Goal: Task Accomplishment & Management: Use online tool/utility

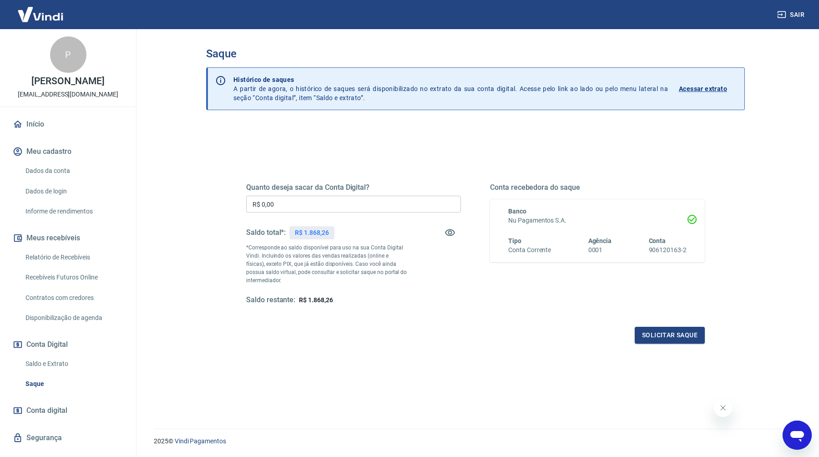
click at [330, 209] on input "R$ 0,00" at bounding box center [353, 204] width 215 height 17
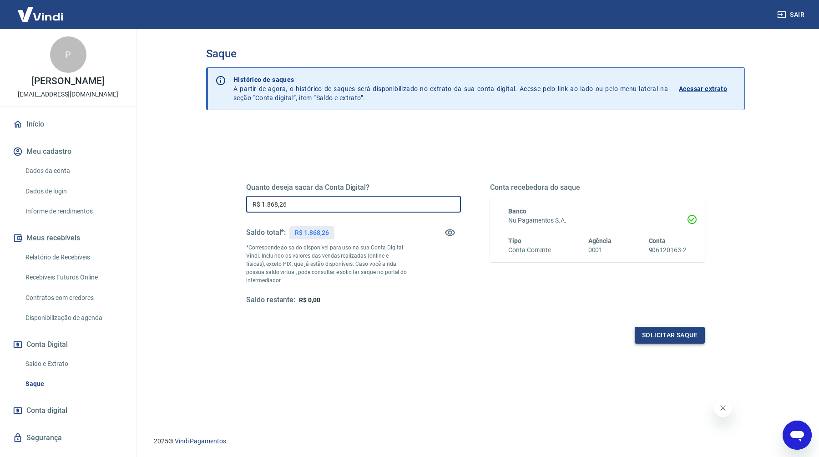
type input "R$ 1.868,26"
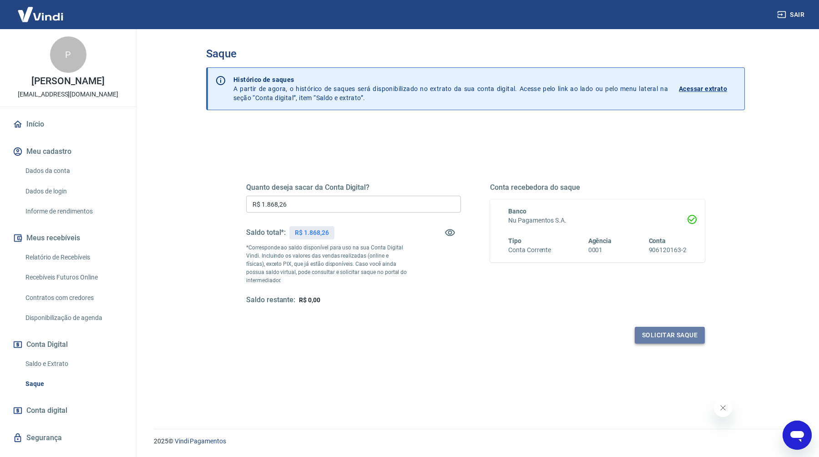
click at [666, 336] on button "Solicitar saque" at bounding box center [670, 335] width 70 height 17
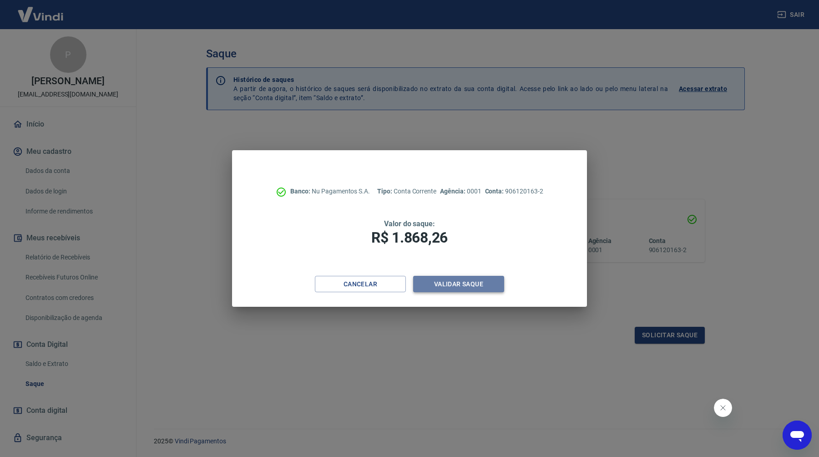
click at [449, 289] on button "Validar saque" at bounding box center [458, 284] width 91 height 17
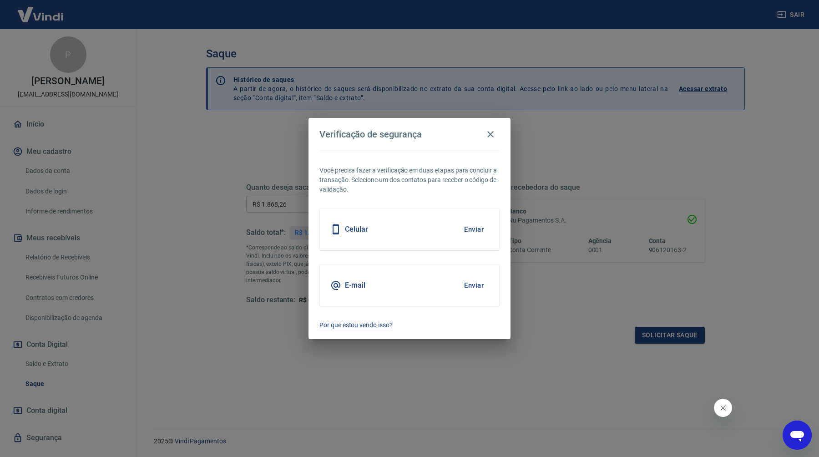
click at [391, 290] on div "E-mail Enviar" at bounding box center [409, 285] width 180 height 41
click at [459, 288] on button "Enviar" at bounding box center [474, 285] width 30 height 19
click at [471, 289] on button "Enviar" at bounding box center [474, 285] width 30 height 19
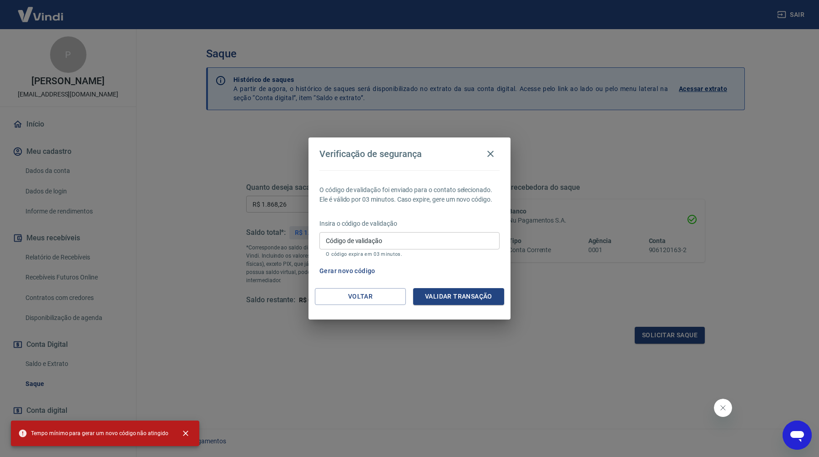
click at [401, 240] on input "Código de validação" at bounding box center [409, 240] width 180 height 17
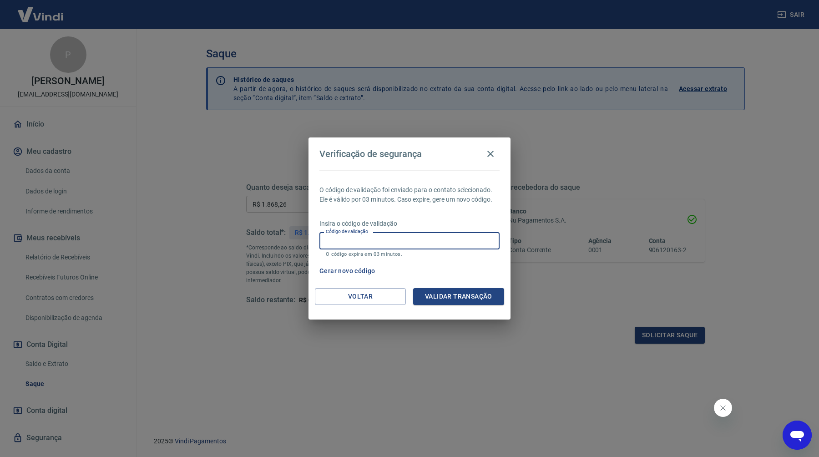
paste input "504839"
type input "504839"
click at [441, 295] on button "Validar transação" at bounding box center [458, 296] width 91 height 17
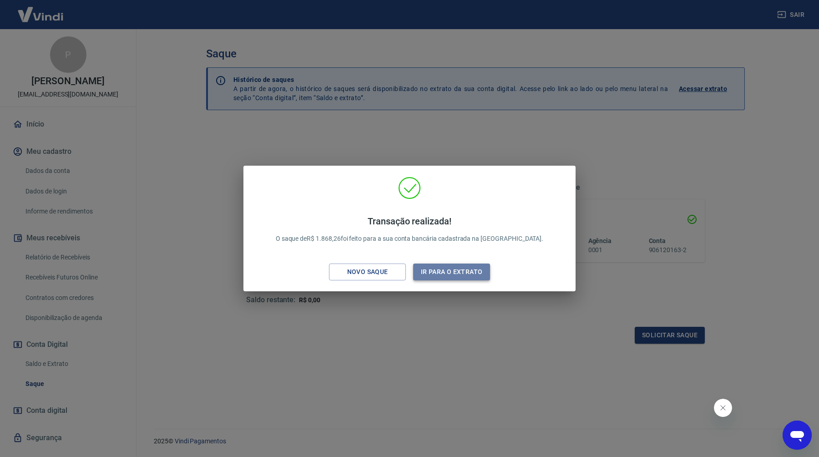
click at [452, 269] on button "Ir para o extrato" at bounding box center [451, 271] width 77 height 17
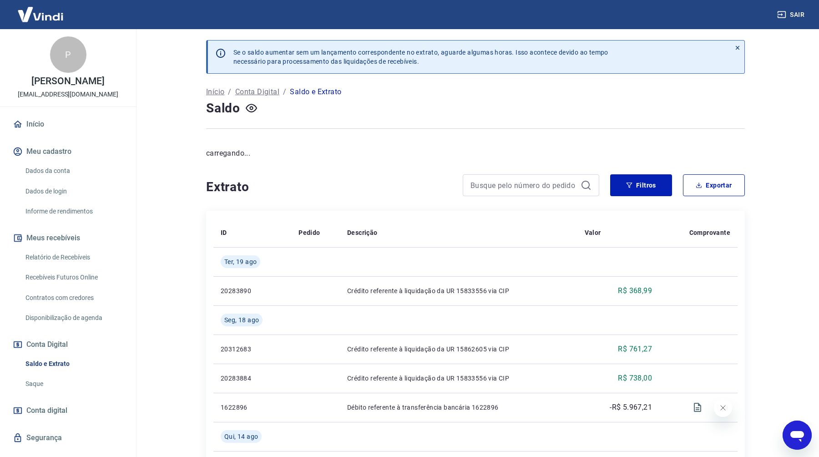
click at [44, 129] on link "Início" at bounding box center [68, 124] width 114 height 20
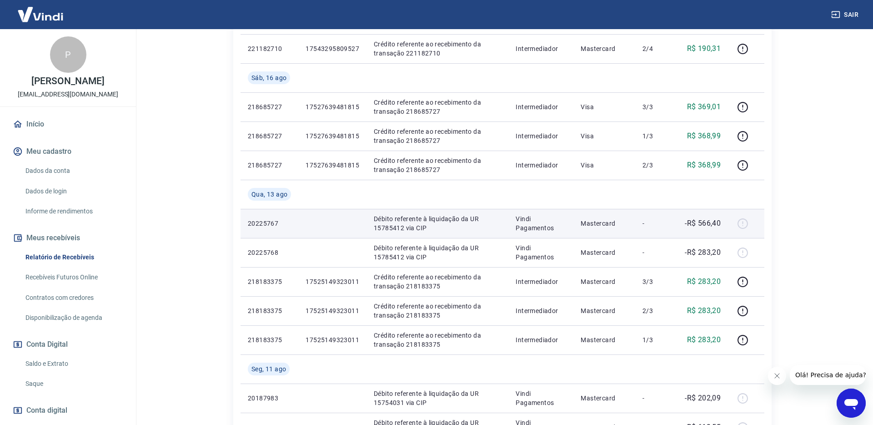
scroll to position [403, 0]
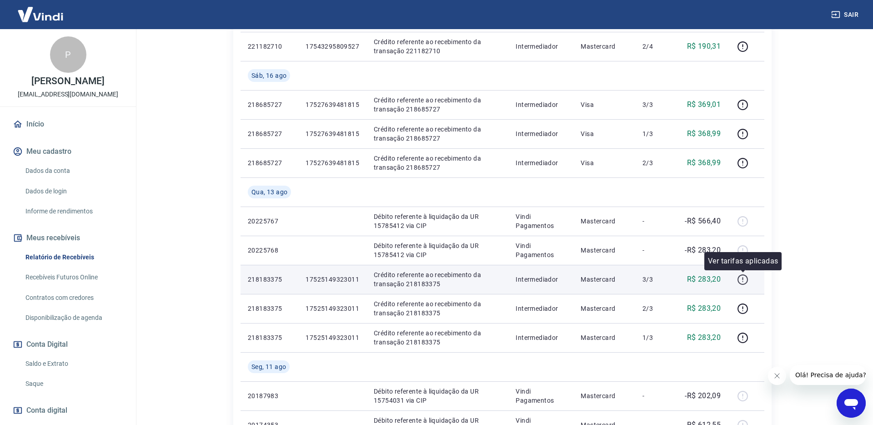
click at [746, 277] on icon "button" at bounding box center [742, 279] width 11 height 11
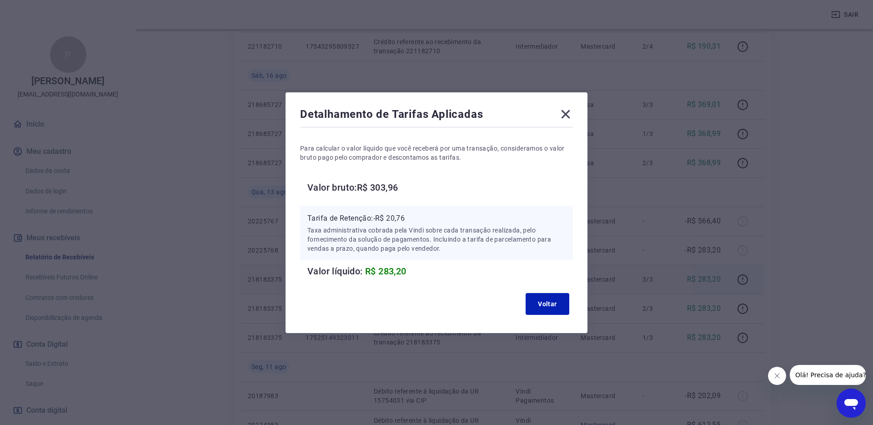
click at [568, 111] on icon at bounding box center [566, 114] width 9 height 9
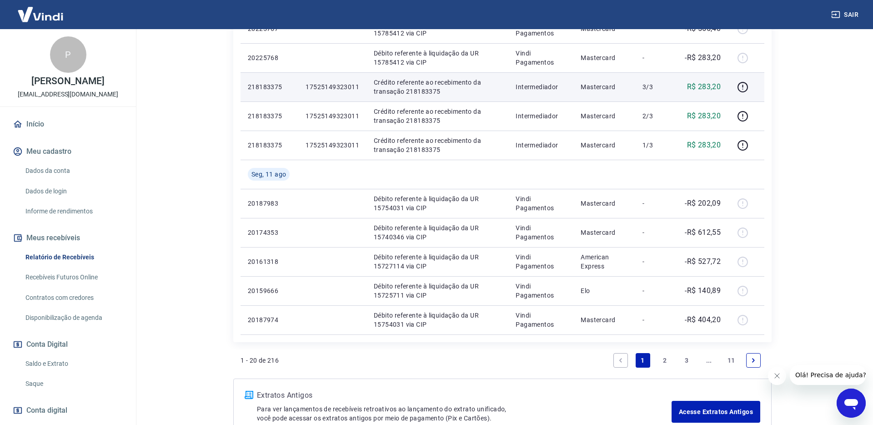
scroll to position [604, 0]
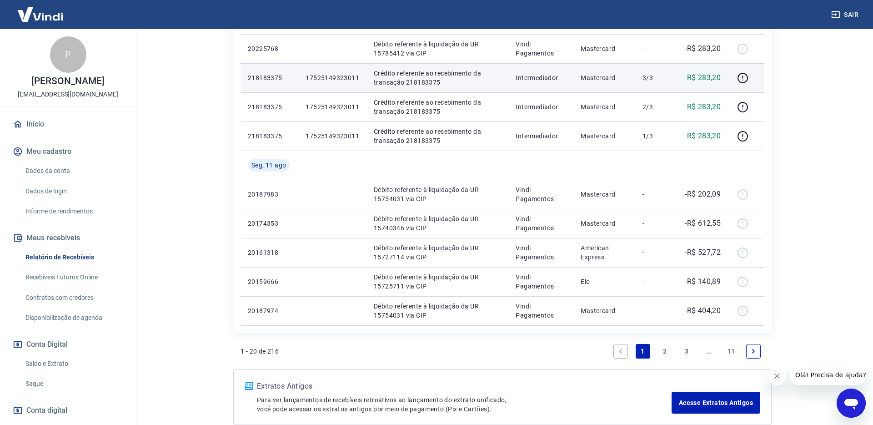
click at [663, 349] on link "2" at bounding box center [665, 351] width 15 height 15
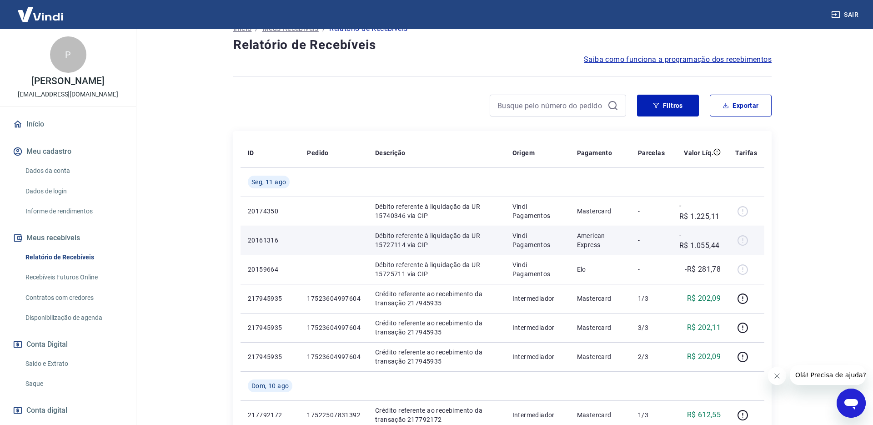
scroll to position [65, 0]
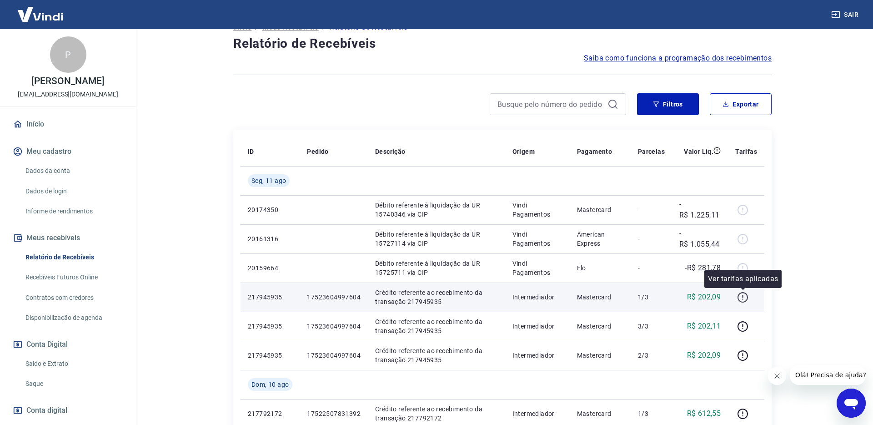
click at [745, 299] on icon "button" at bounding box center [742, 297] width 11 height 11
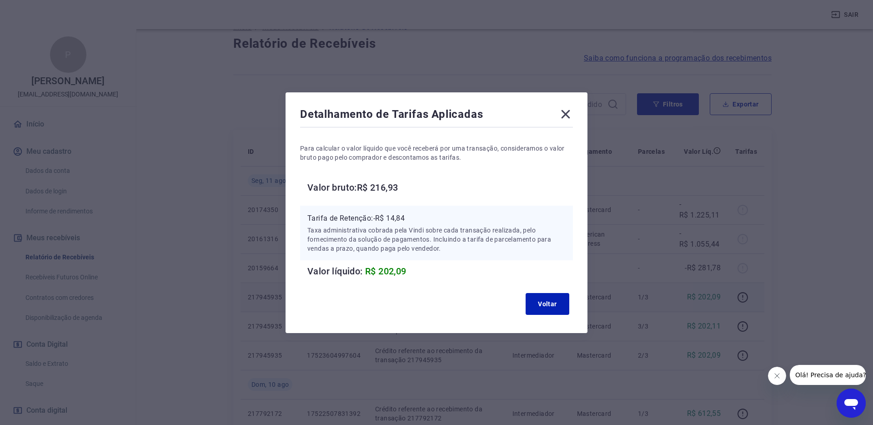
click at [568, 114] on icon at bounding box center [566, 114] width 15 height 15
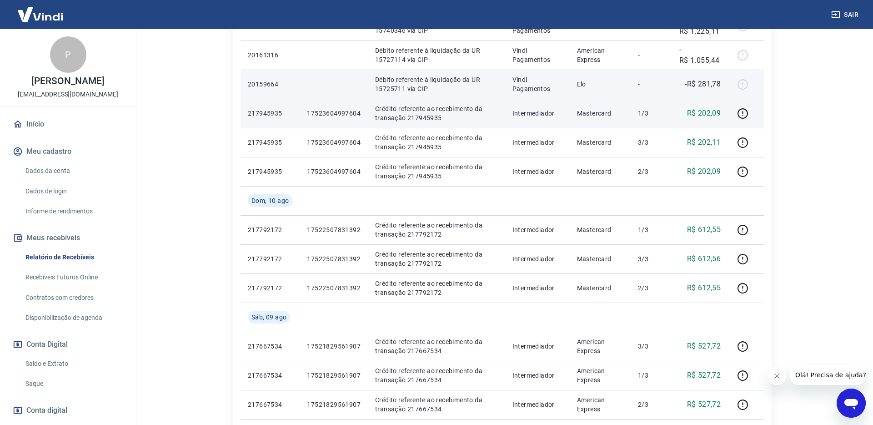
scroll to position [259, 0]
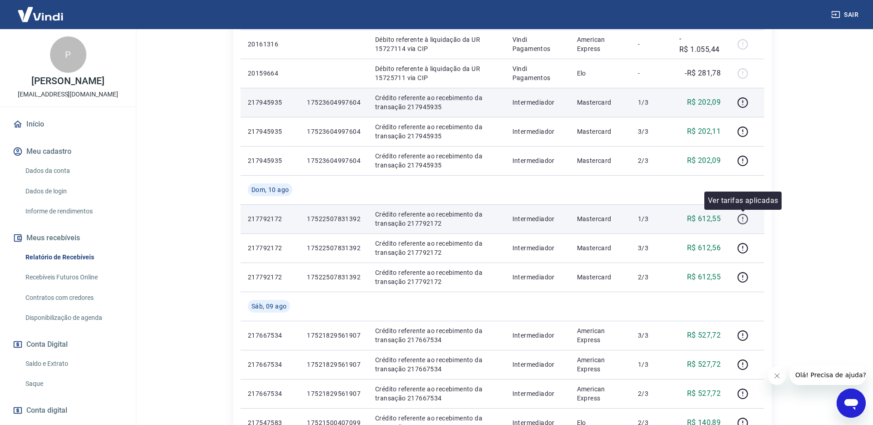
click at [742, 220] on icon "button" at bounding box center [742, 218] width 11 height 11
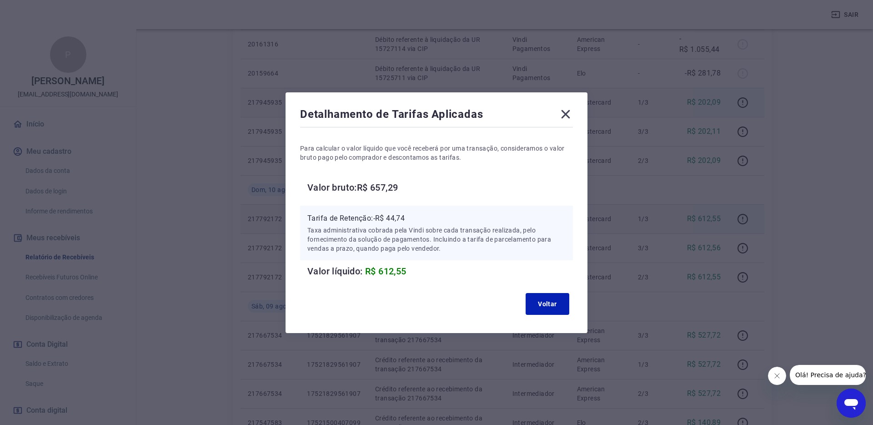
click at [567, 112] on icon at bounding box center [566, 114] width 9 height 9
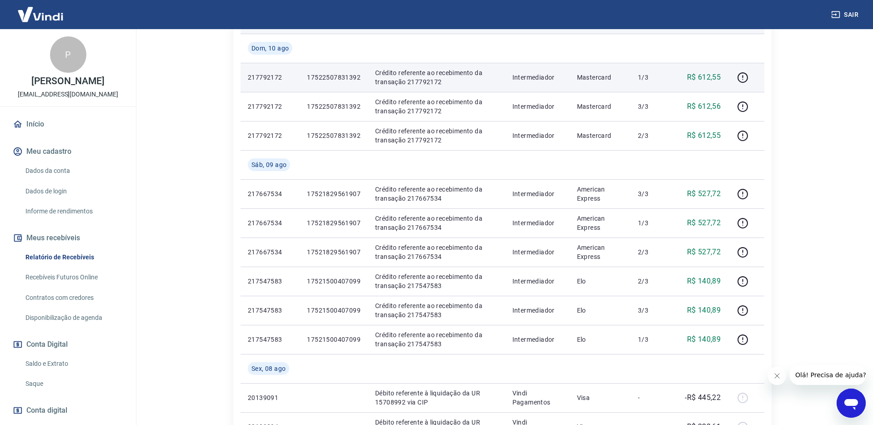
scroll to position [417, 0]
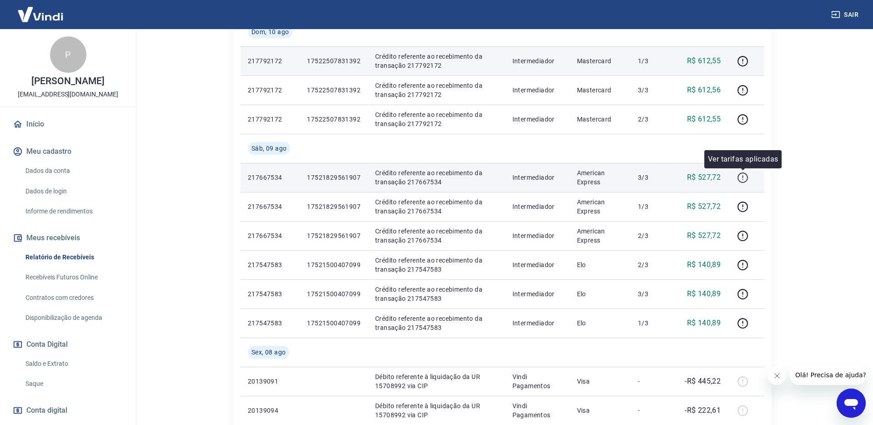
click at [742, 177] on icon "button" at bounding box center [742, 177] width 11 height 11
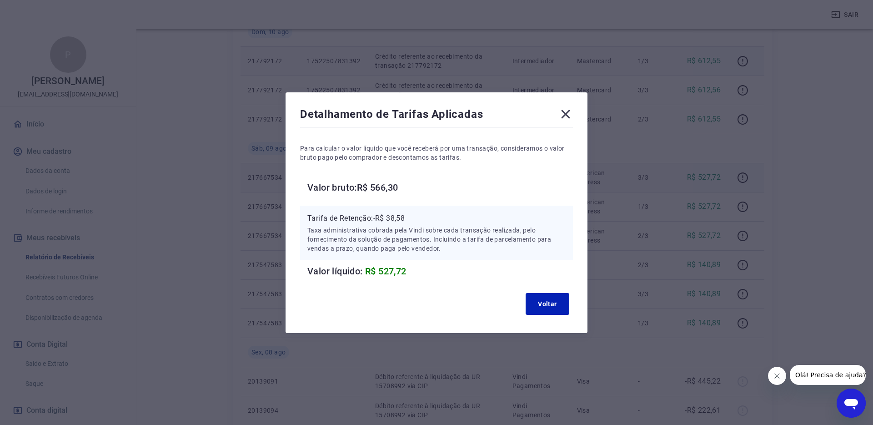
click at [568, 113] on icon at bounding box center [566, 114] width 15 height 15
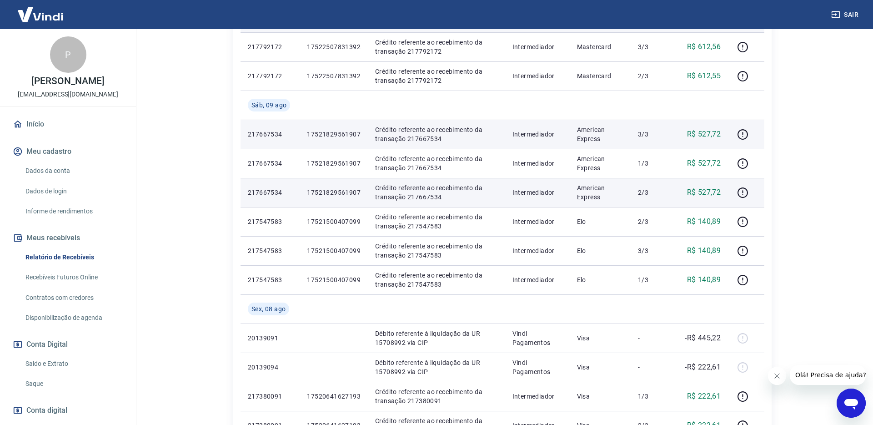
scroll to position [500, 0]
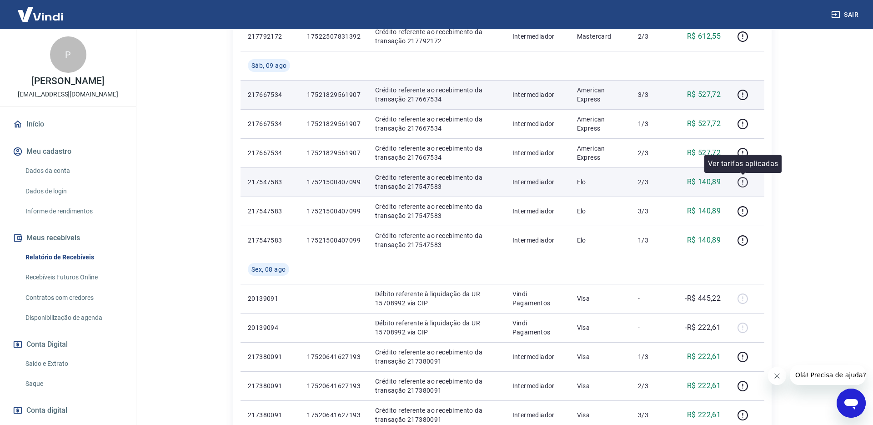
click at [742, 181] on icon "button" at bounding box center [742, 182] width 11 height 11
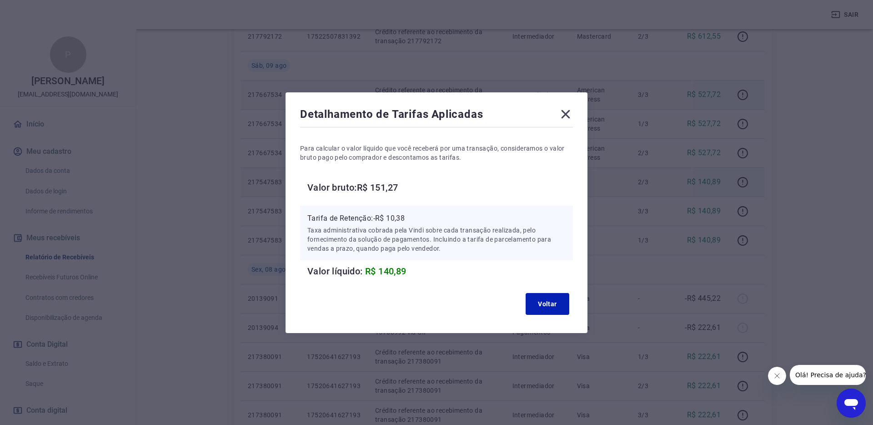
click at [563, 116] on icon at bounding box center [566, 114] width 9 height 9
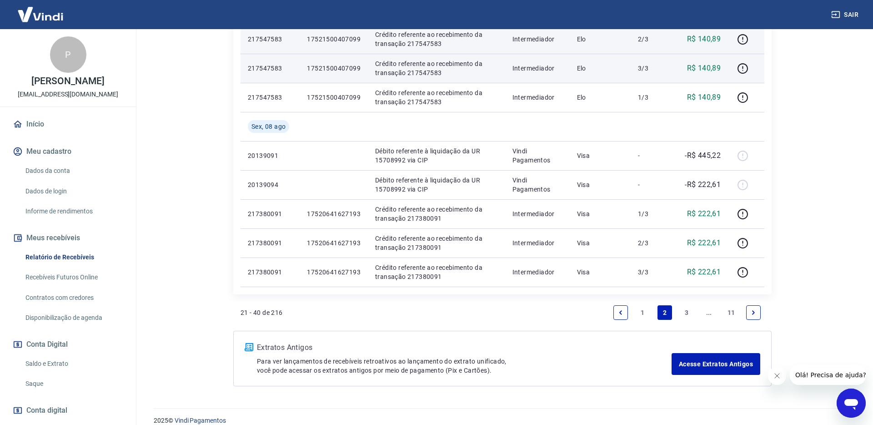
scroll to position [647, 0]
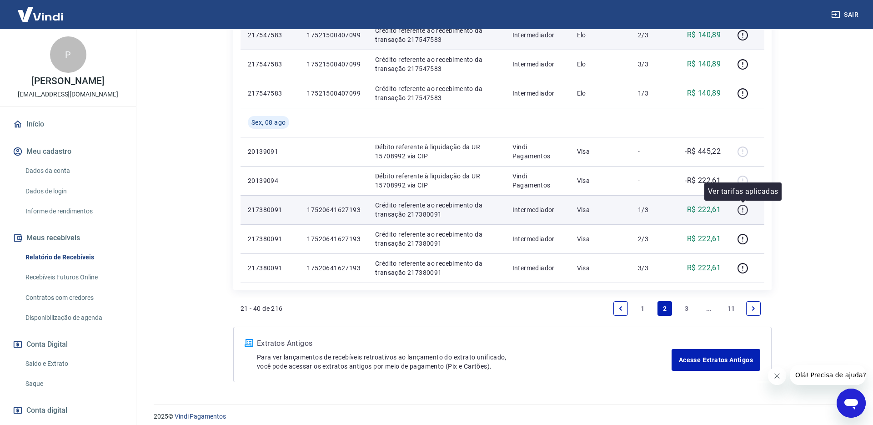
click at [745, 209] on icon "button" at bounding box center [742, 209] width 11 height 11
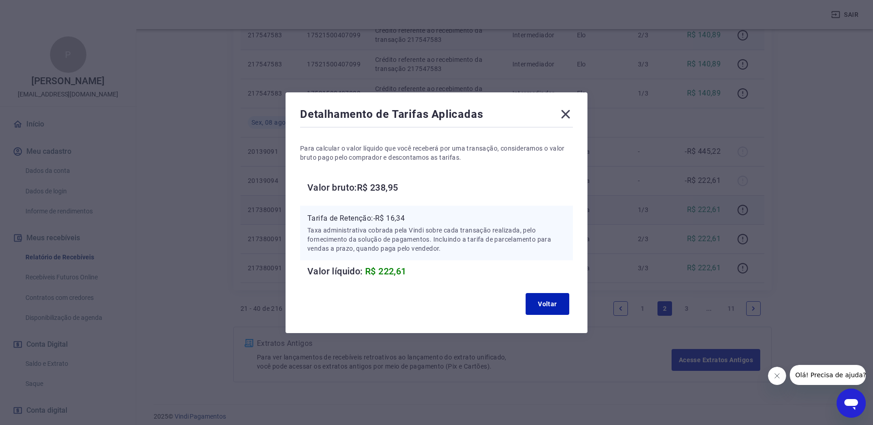
click at [565, 115] on icon at bounding box center [566, 114] width 15 height 15
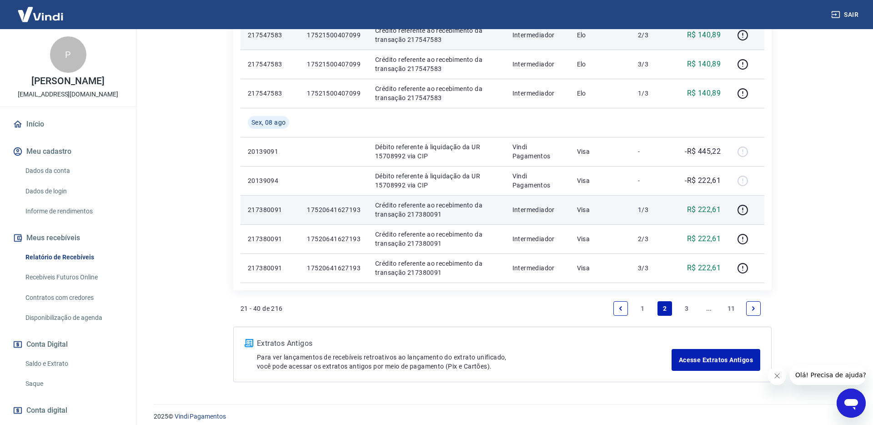
click at [685, 307] on link "3" at bounding box center [687, 308] width 15 height 15
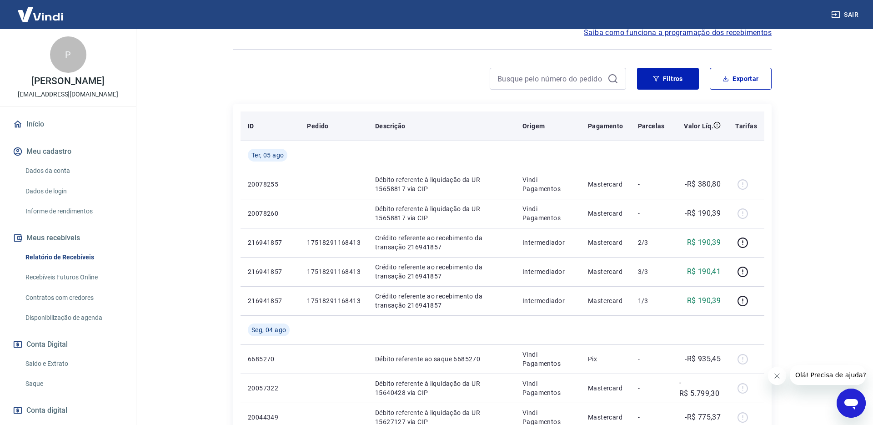
scroll to position [144, 0]
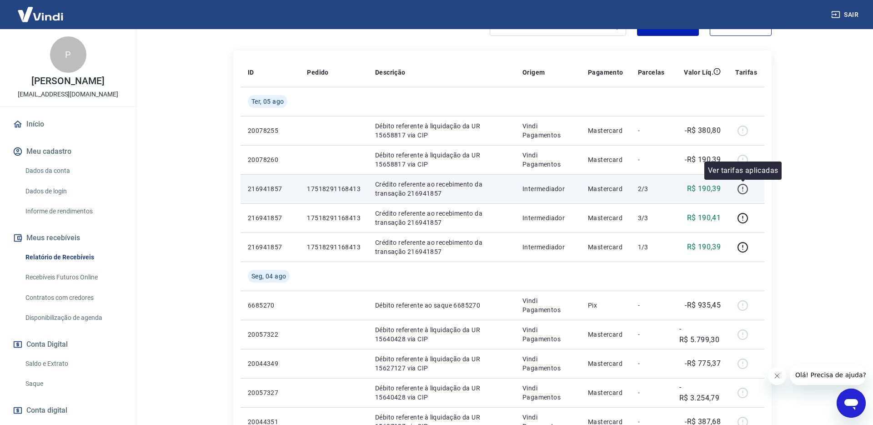
click at [739, 188] on icon "button" at bounding box center [743, 189] width 10 height 10
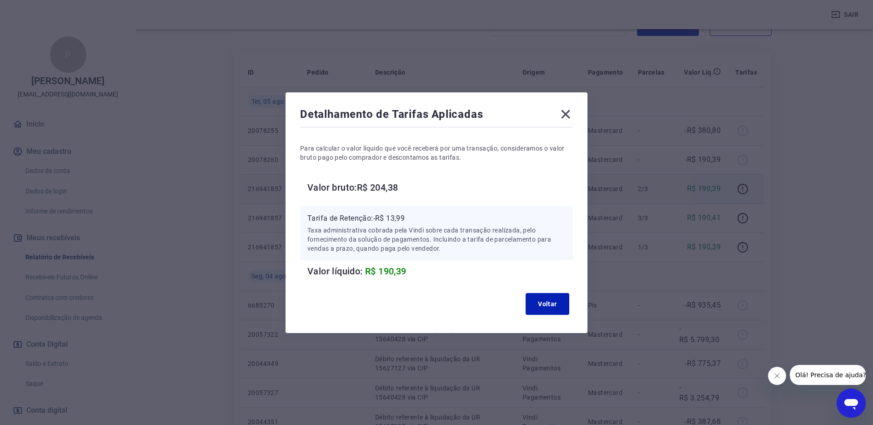
click at [566, 111] on icon at bounding box center [566, 114] width 15 height 15
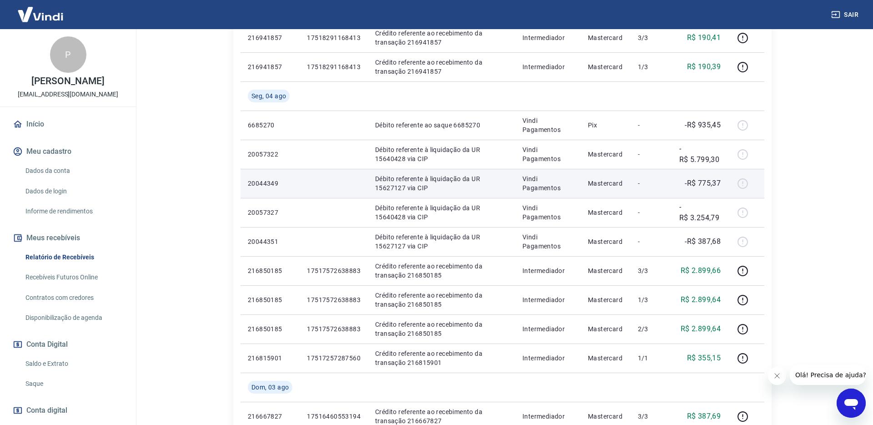
scroll to position [362, 0]
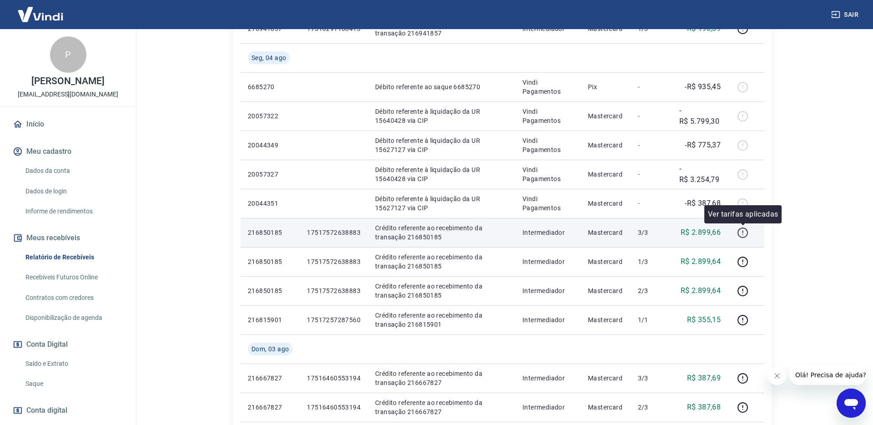
click at [743, 230] on icon "button" at bounding box center [742, 231] width 1 height 3
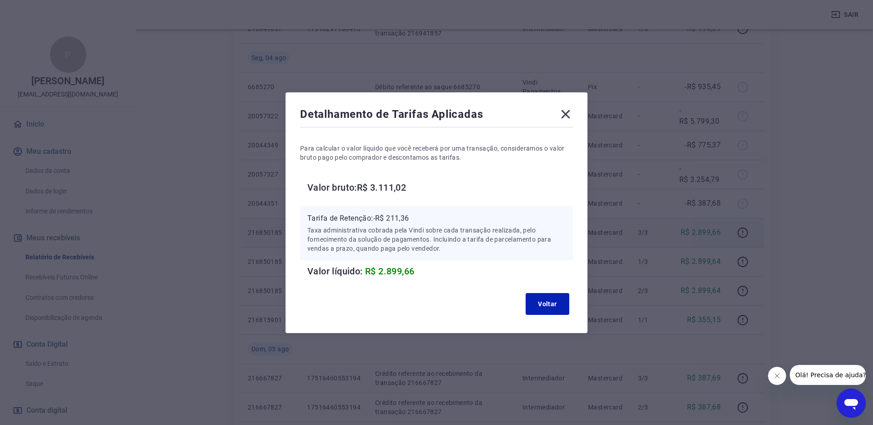
click at [566, 115] on icon at bounding box center [566, 114] width 15 height 15
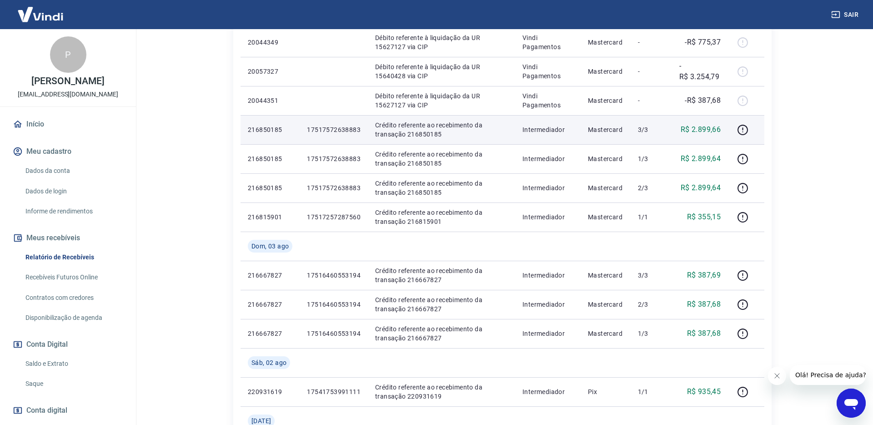
scroll to position [508, 0]
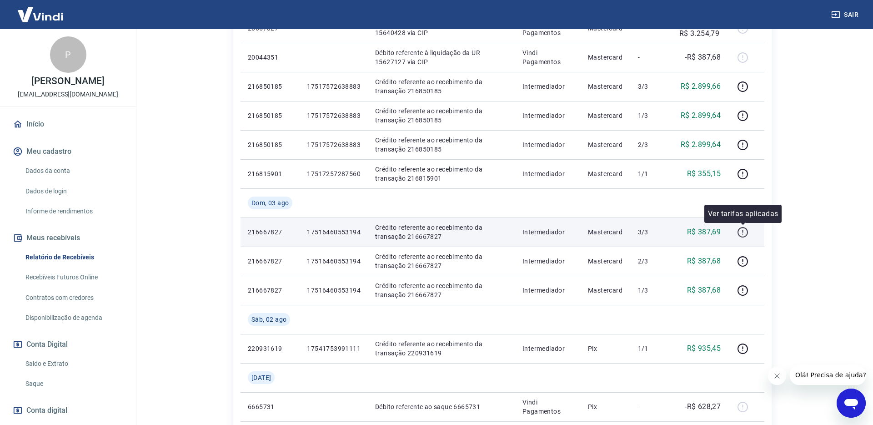
click at [743, 231] on icon "button" at bounding box center [742, 231] width 1 height 3
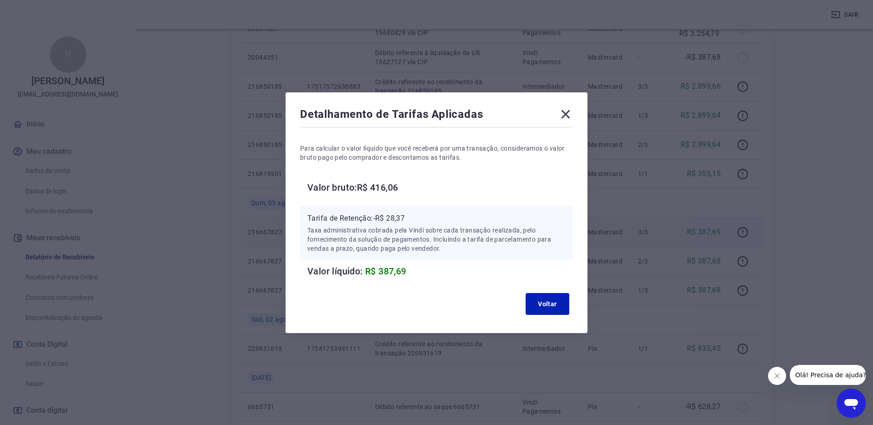
click at [571, 112] on icon at bounding box center [566, 114] width 15 height 15
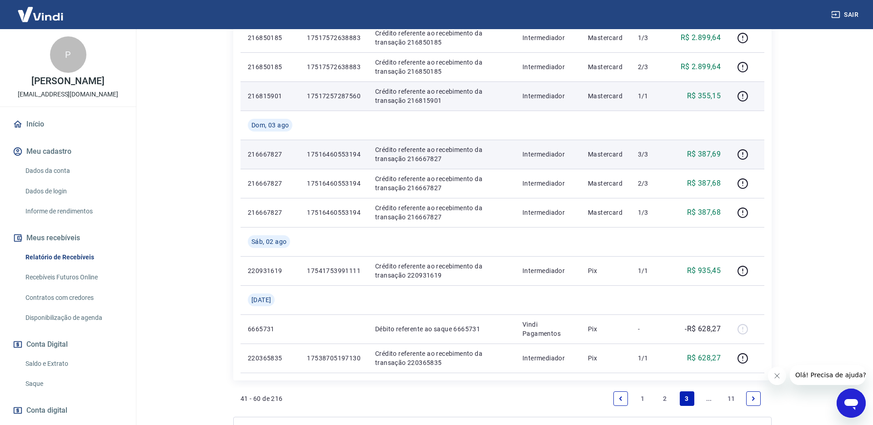
scroll to position [641, 0]
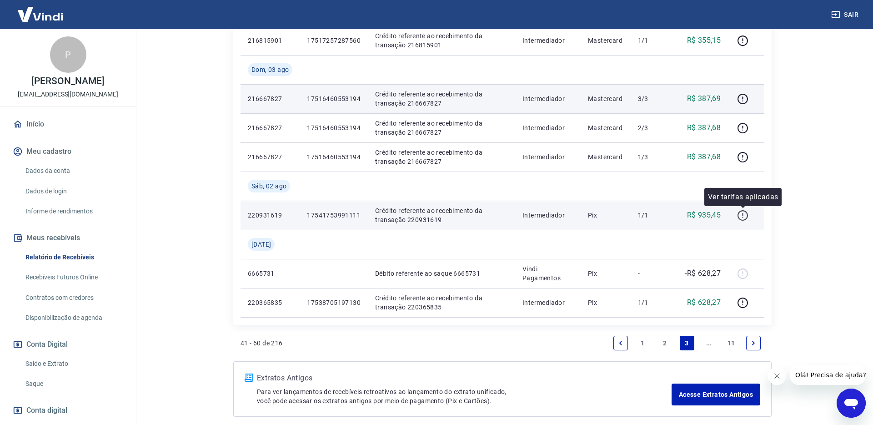
click at [741, 214] on icon "button" at bounding box center [742, 215] width 11 height 11
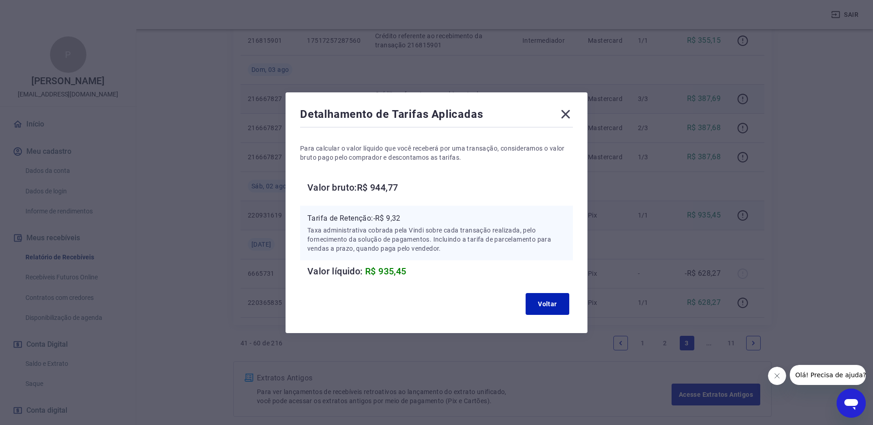
click at [567, 112] on icon at bounding box center [566, 114] width 9 height 9
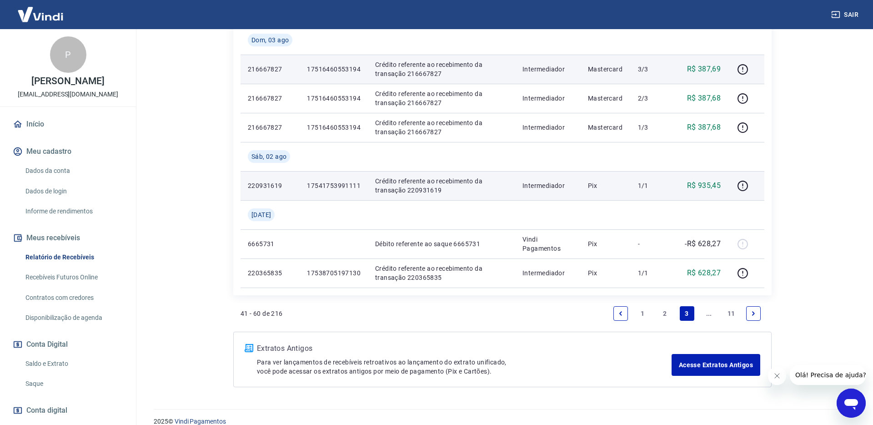
scroll to position [683, 0]
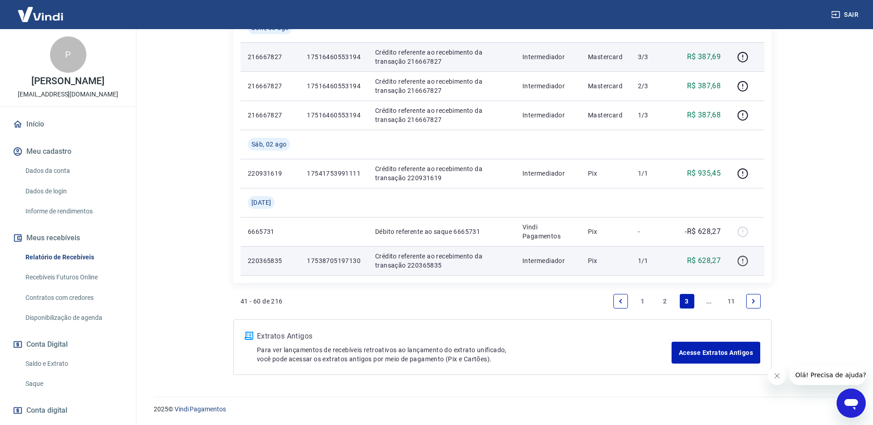
click at [741, 262] on icon "button" at bounding box center [742, 260] width 11 height 11
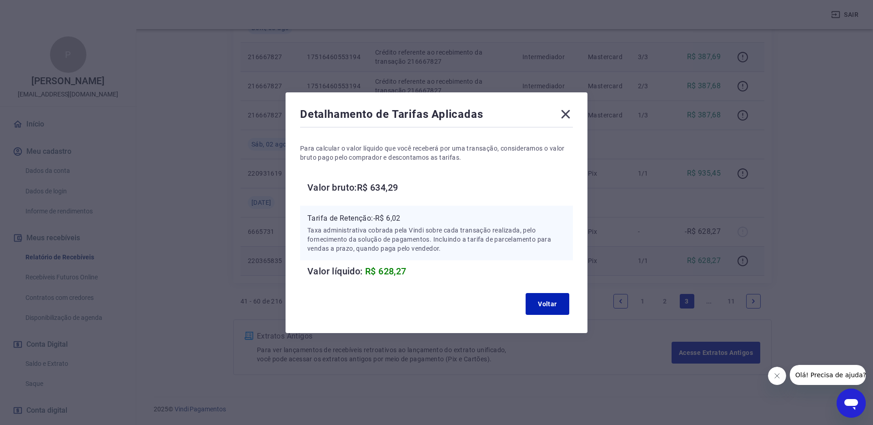
click at [565, 111] on icon at bounding box center [566, 114] width 15 height 15
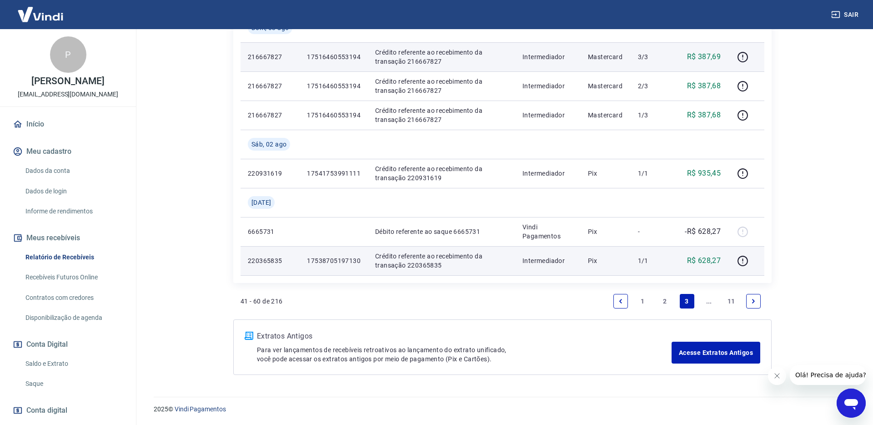
click at [753, 304] on link "Next page" at bounding box center [754, 301] width 15 height 15
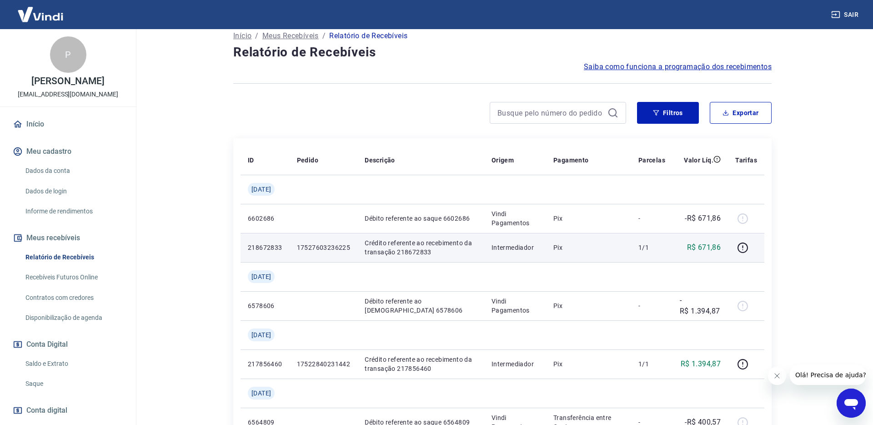
scroll to position [61, 0]
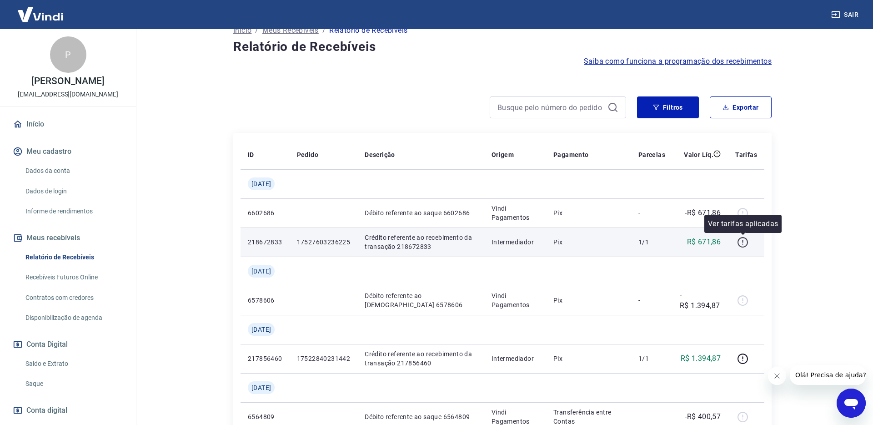
click at [743, 243] on icon "button" at bounding box center [742, 242] width 11 height 11
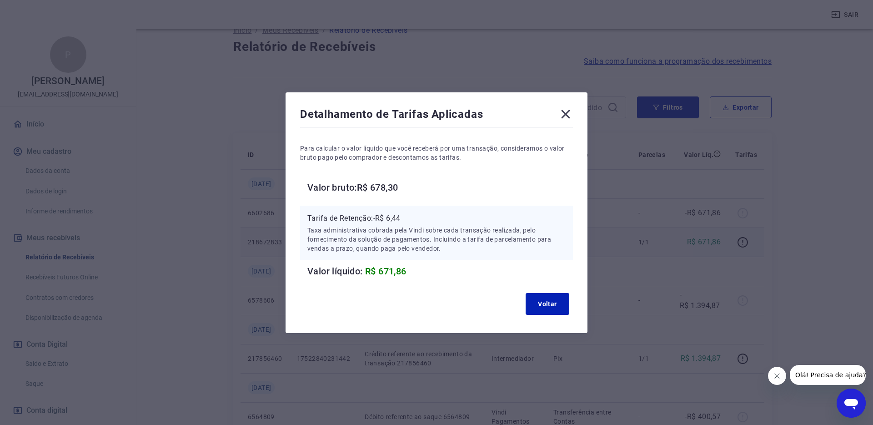
click at [568, 118] on icon at bounding box center [566, 114] width 15 height 15
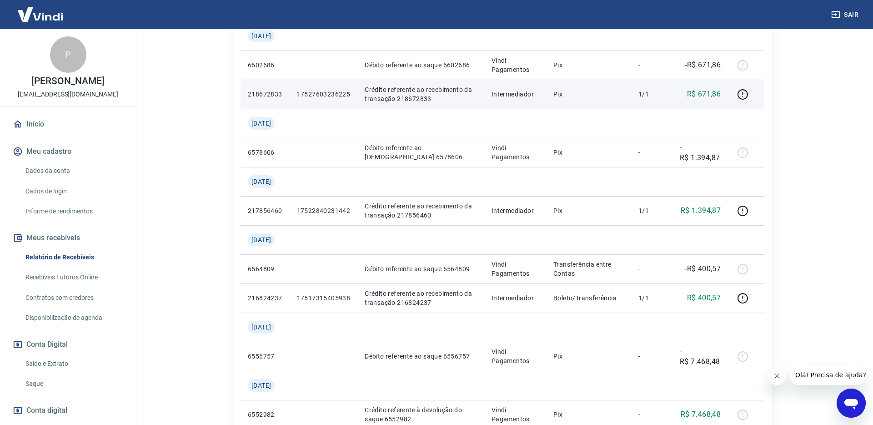
scroll to position [220, 0]
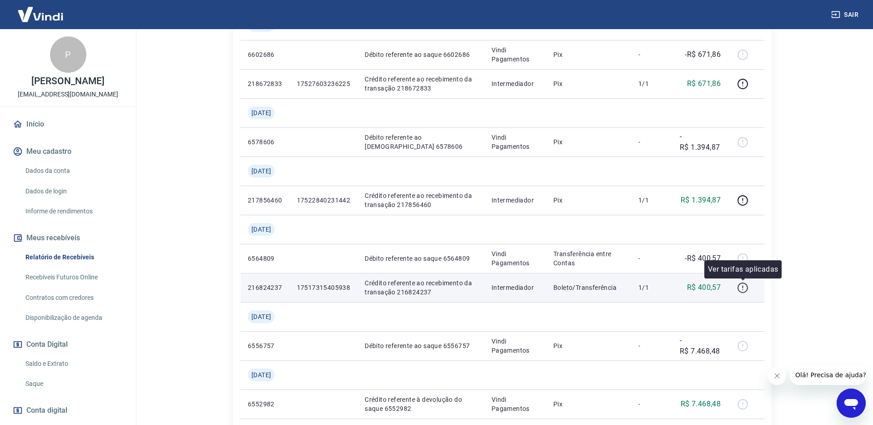
click at [748, 290] on icon "button" at bounding box center [742, 287] width 11 height 11
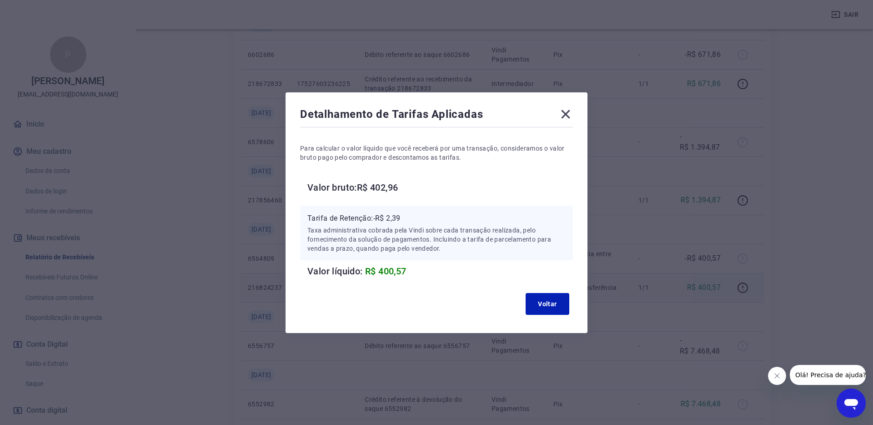
click at [567, 116] on icon at bounding box center [566, 114] width 15 height 15
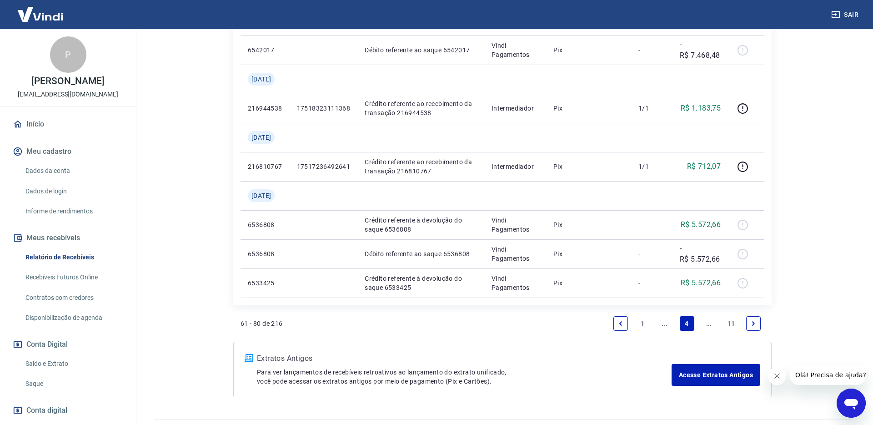
scroll to position [829, 0]
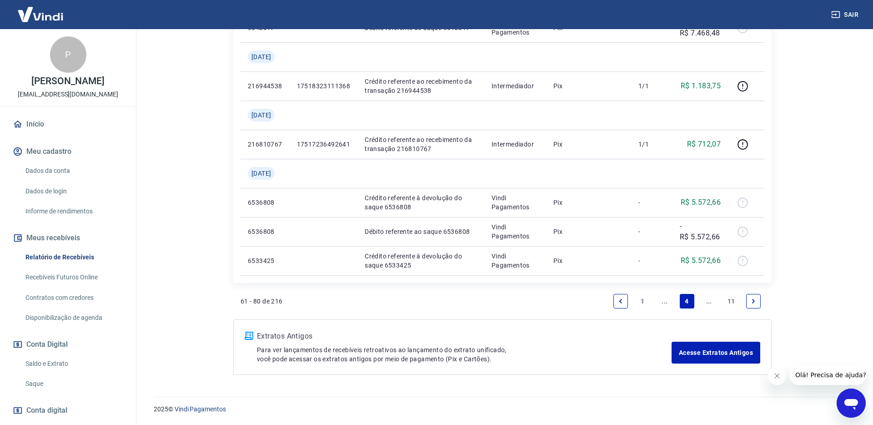
click at [755, 304] on link "Next page" at bounding box center [754, 301] width 15 height 15
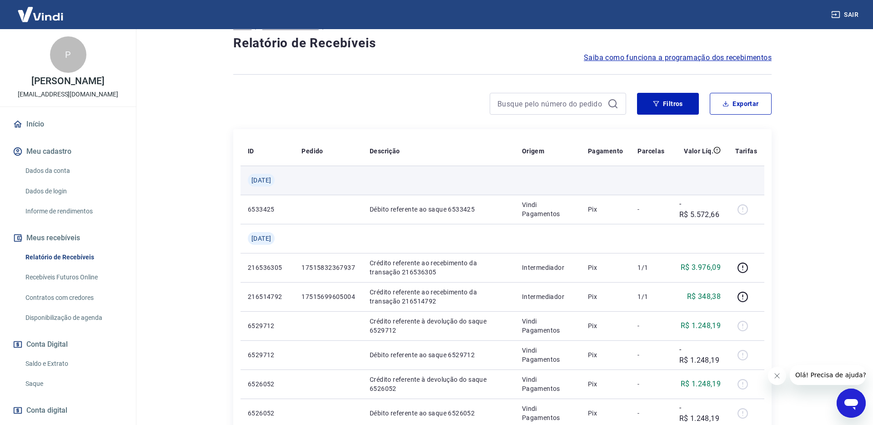
scroll to position [116, 0]
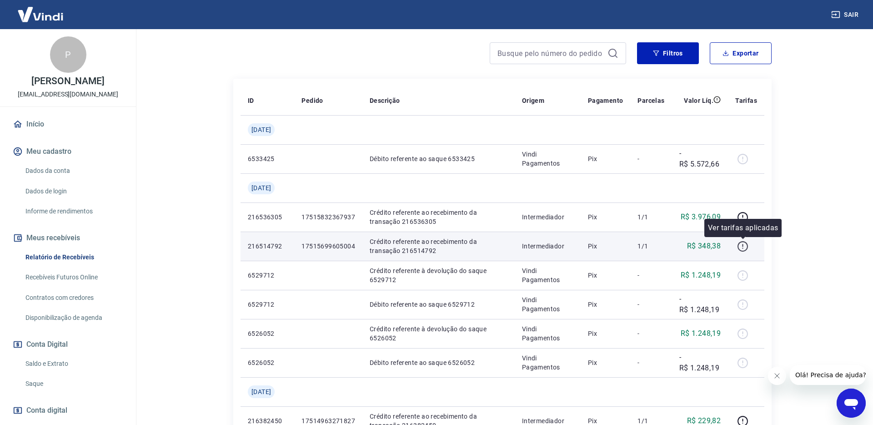
click at [743, 246] on icon "button" at bounding box center [742, 245] width 1 height 3
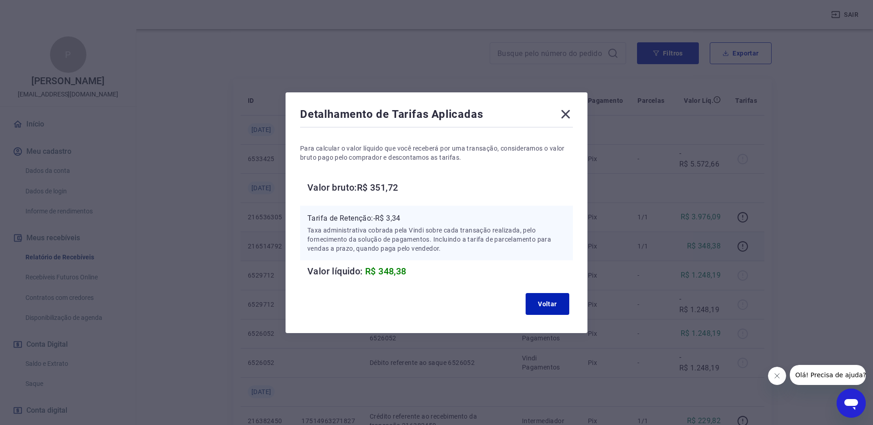
click at [570, 108] on icon at bounding box center [566, 114] width 15 height 15
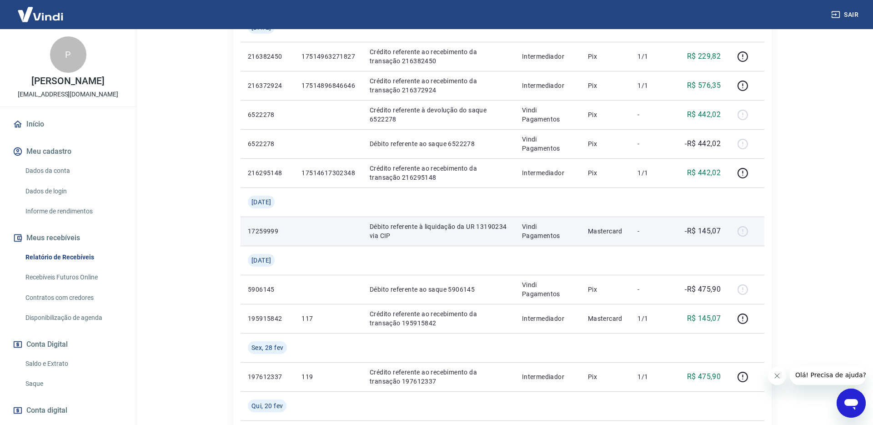
scroll to position [482, 0]
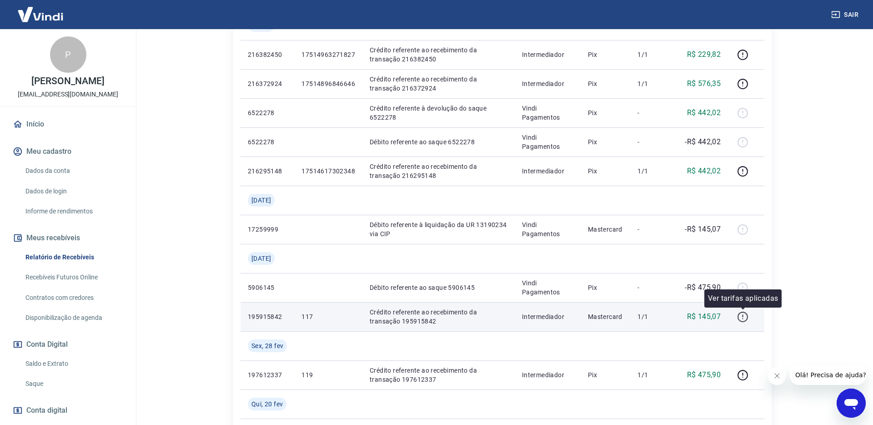
click at [742, 321] on icon "button" at bounding box center [743, 317] width 10 height 10
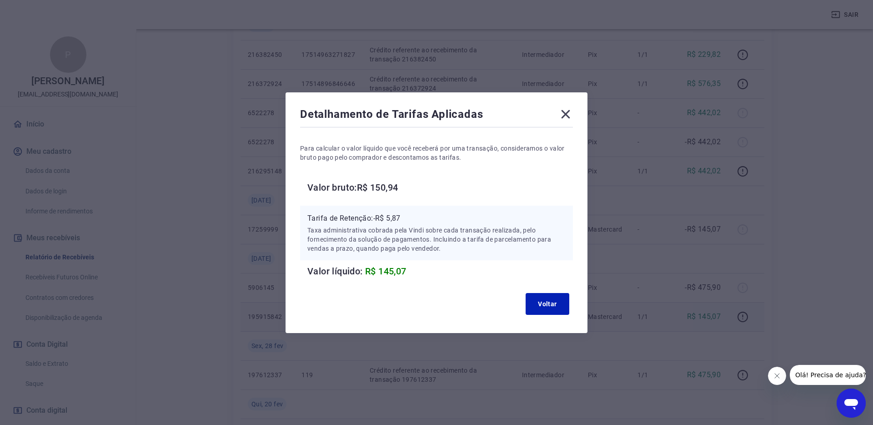
click at [564, 111] on icon at bounding box center [566, 114] width 15 height 15
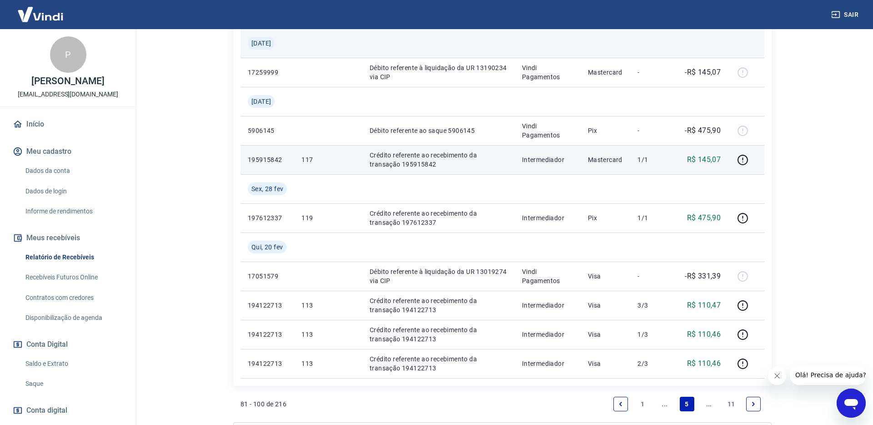
scroll to position [640, 0]
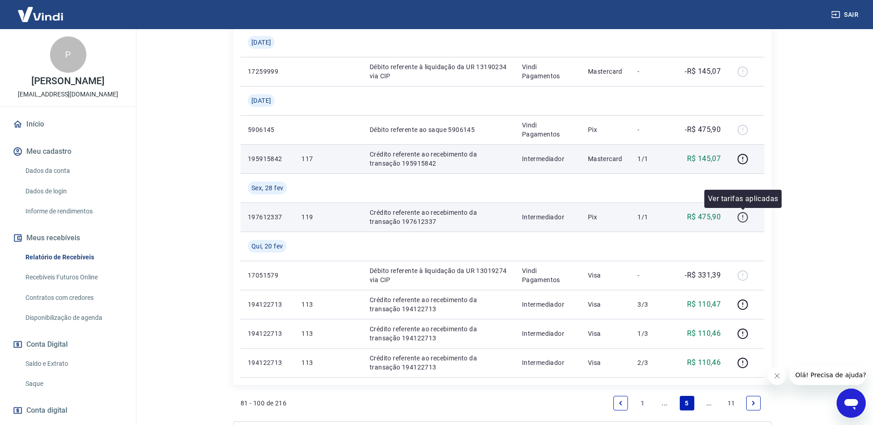
click at [742, 217] on icon "button" at bounding box center [742, 217] width 11 height 11
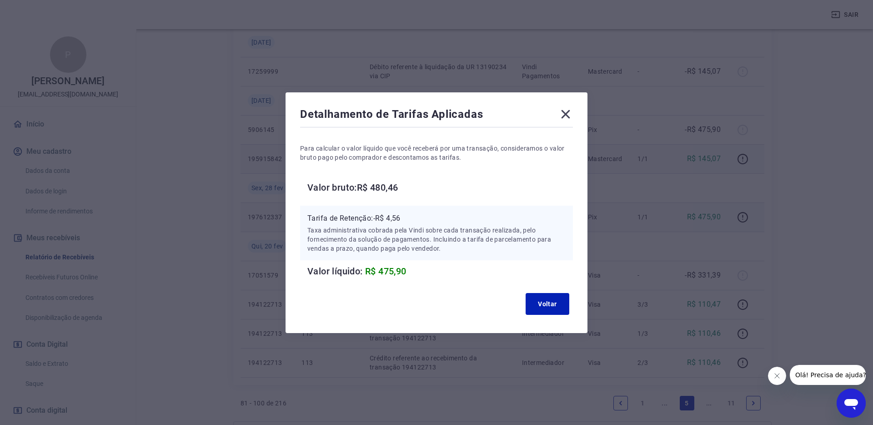
click at [570, 114] on icon at bounding box center [566, 114] width 15 height 15
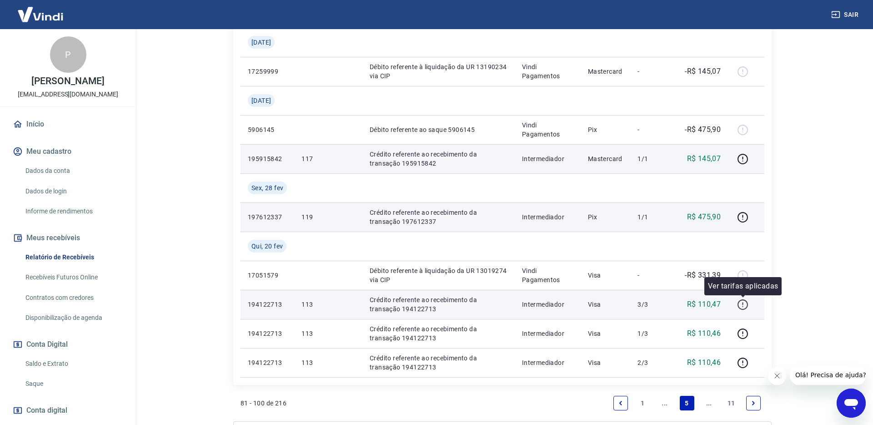
click at [740, 311] on button "button" at bounding box center [743, 304] width 15 height 15
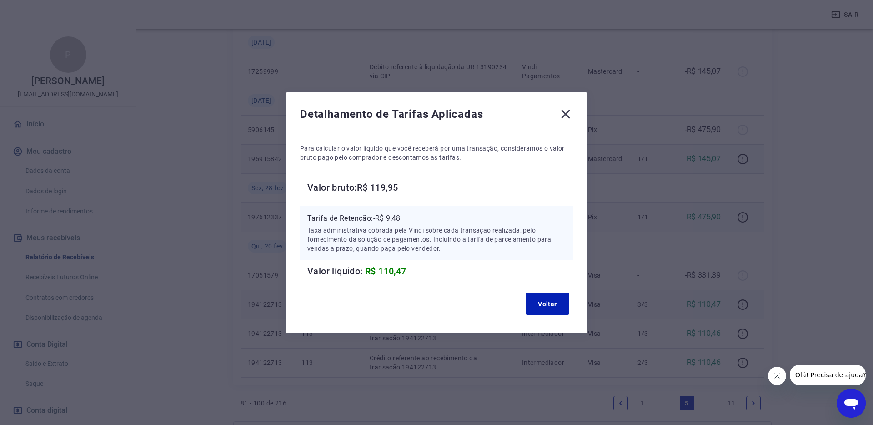
click at [568, 116] on icon at bounding box center [566, 114] width 9 height 9
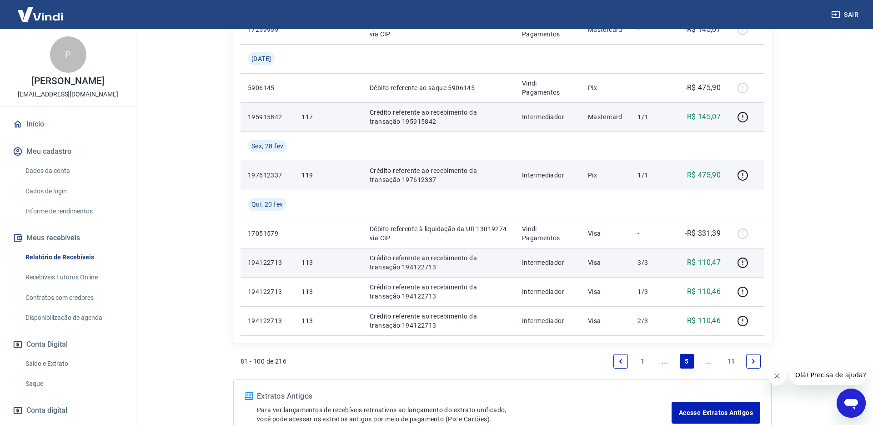
scroll to position [742, 0]
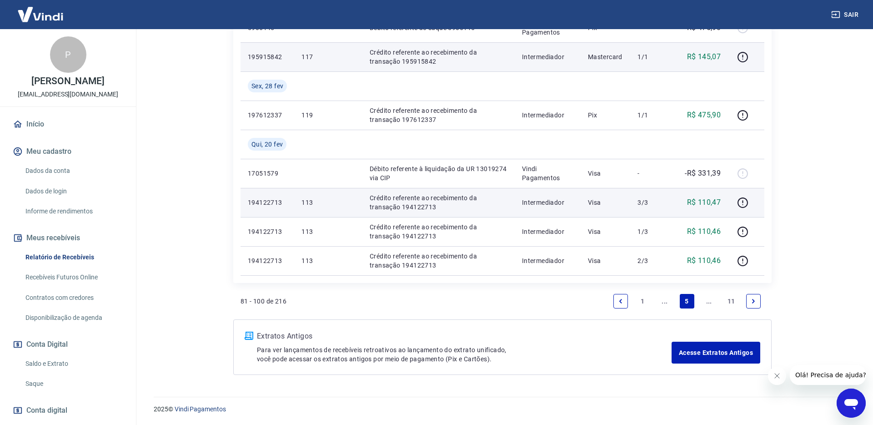
click at [756, 302] on icon "Next page" at bounding box center [754, 301] width 6 height 6
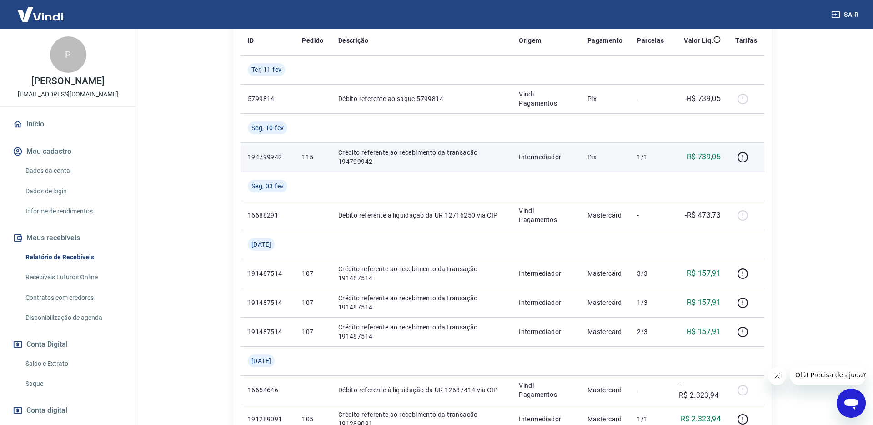
scroll to position [176, 0]
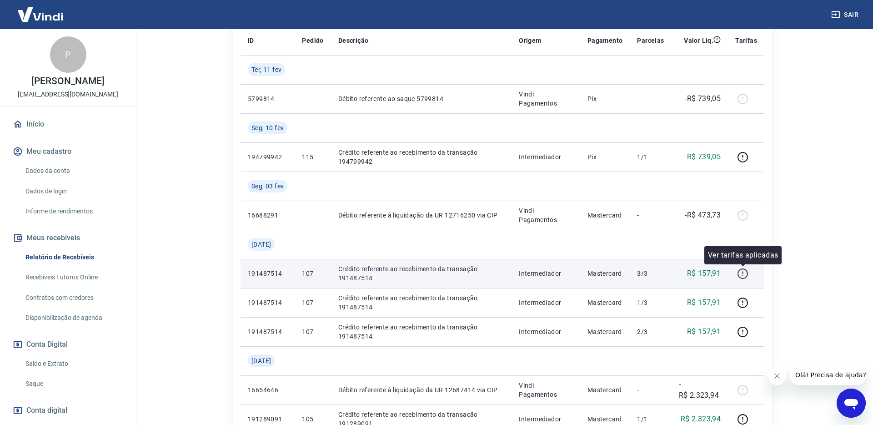
click at [748, 280] on button "button" at bounding box center [743, 273] width 15 height 15
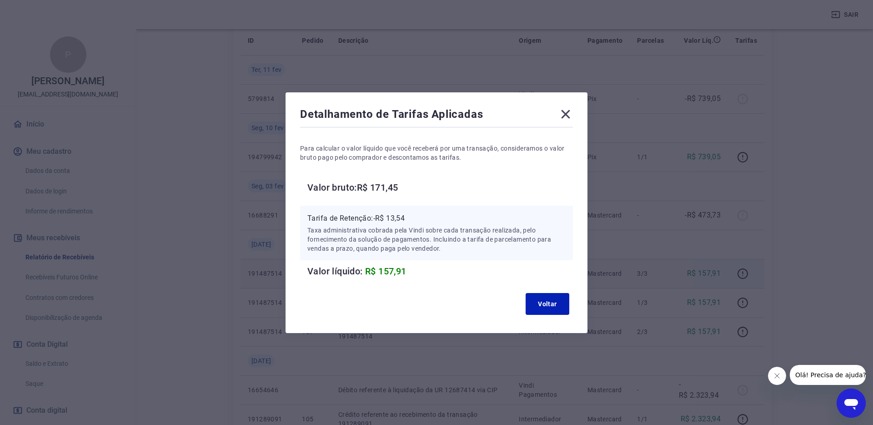
click at [568, 111] on icon at bounding box center [566, 114] width 9 height 9
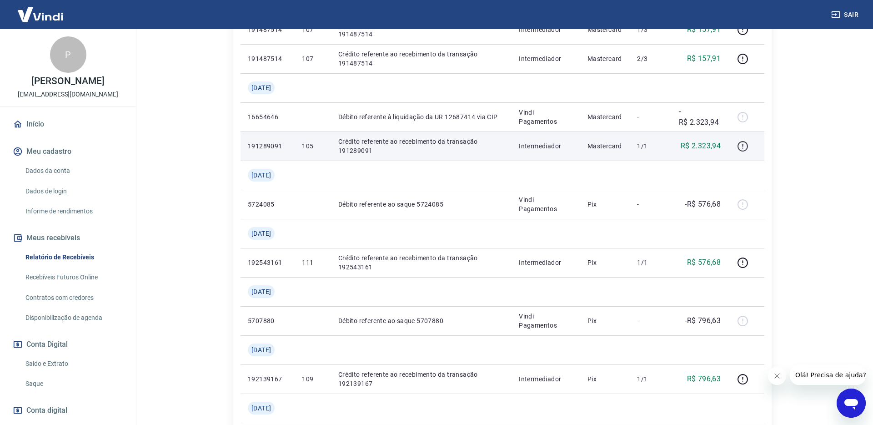
scroll to position [449, 0]
click at [747, 144] on icon "button" at bounding box center [742, 145] width 11 height 11
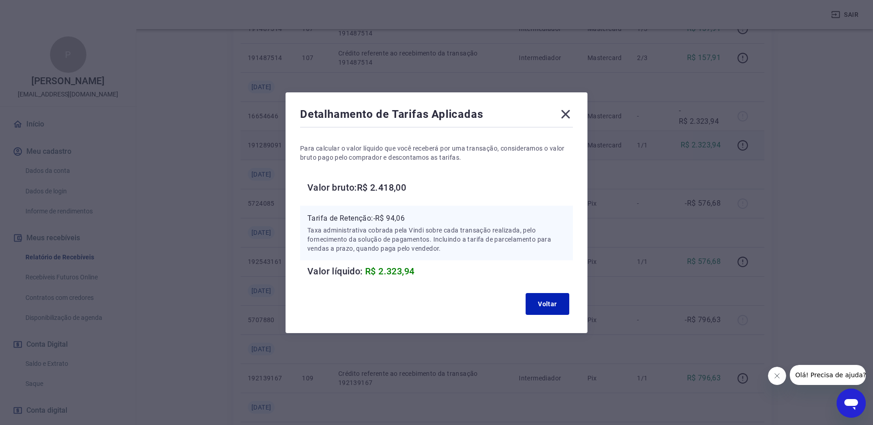
click at [568, 113] on icon at bounding box center [566, 114] width 15 height 15
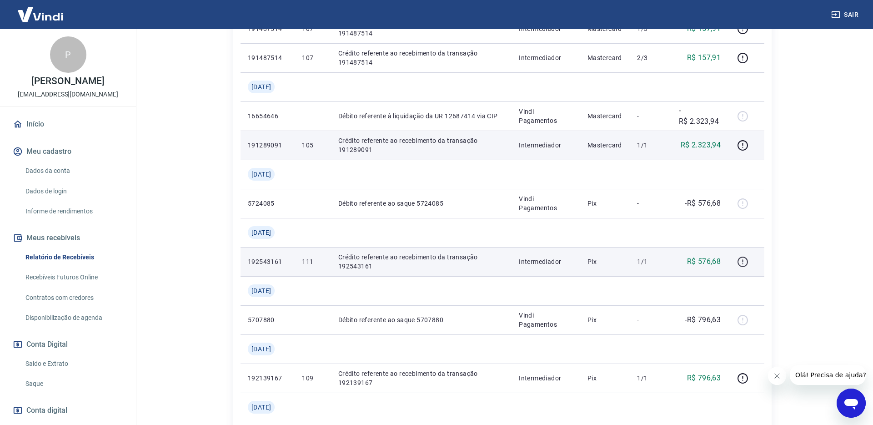
click at [744, 259] on icon "button" at bounding box center [742, 261] width 11 height 11
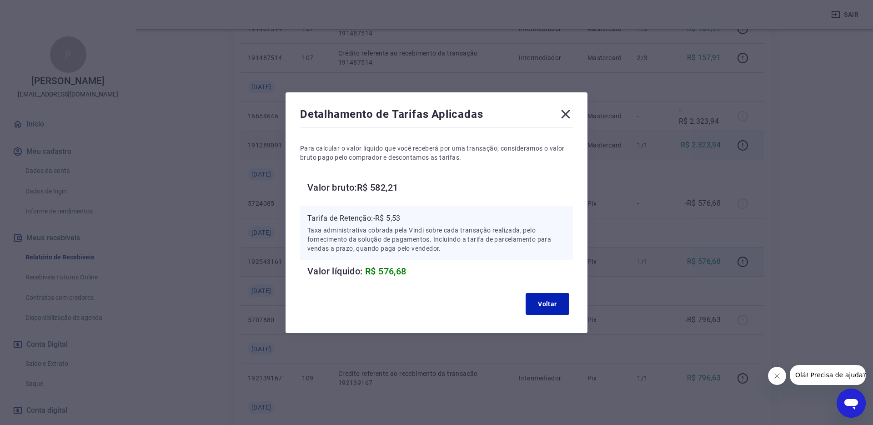
click at [567, 114] on icon at bounding box center [566, 114] width 15 height 15
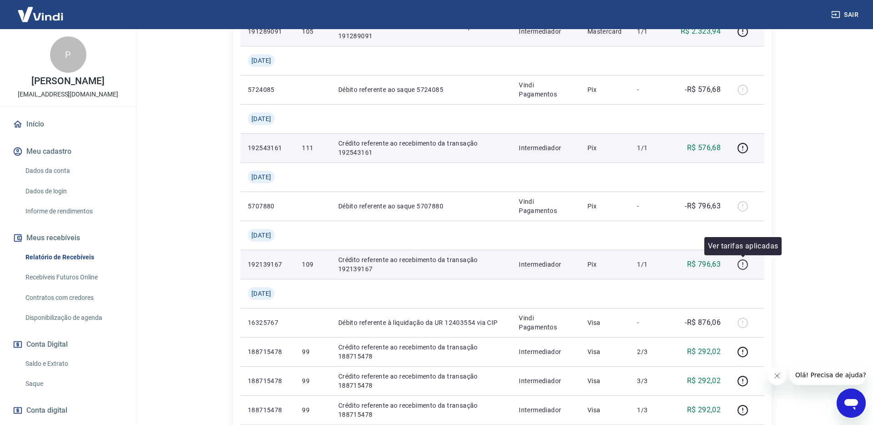
scroll to position [649, 0]
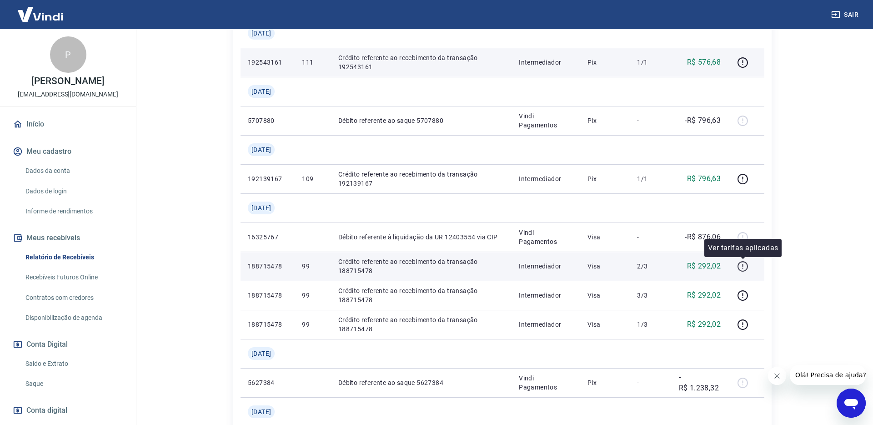
click at [746, 265] on icon "button" at bounding box center [742, 266] width 11 height 11
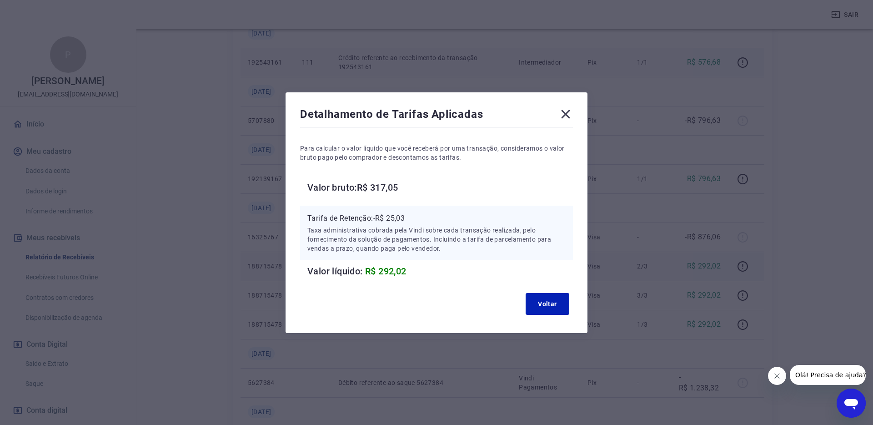
click at [572, 117] on icon at bounding box center [566, 114] width 15 height 15
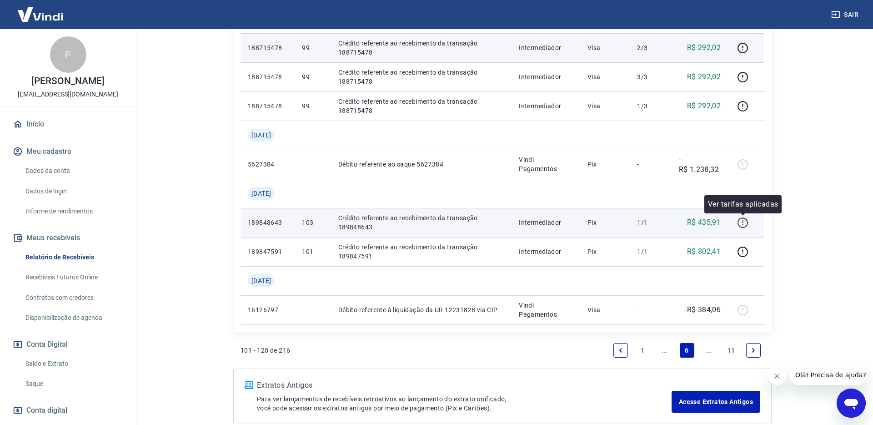
scroll to position [916, 0]
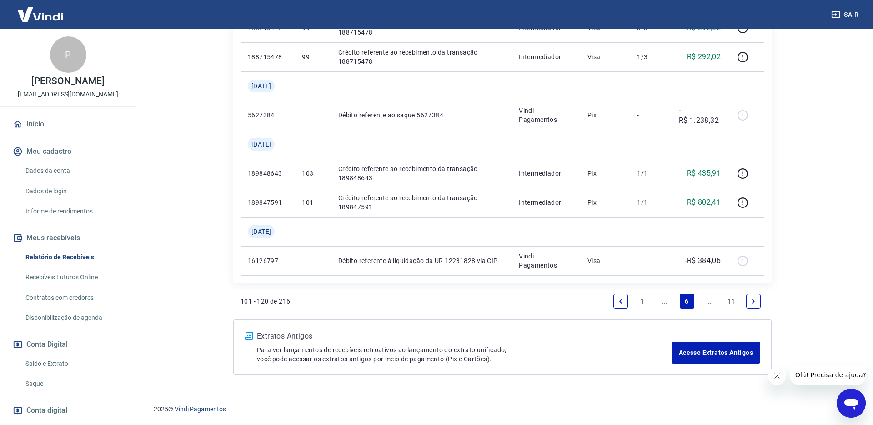
click at [752, 303] on icon "Next page" at bounding box center [753, 301] width 3 height 4
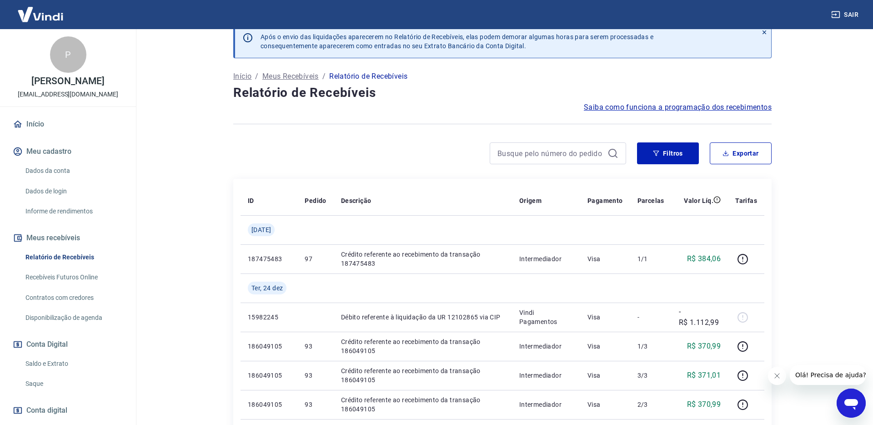
scroll to position [15, 0]
click at [44, 129] on link "Início" at bounding box center [68, 124] width 114 height 20
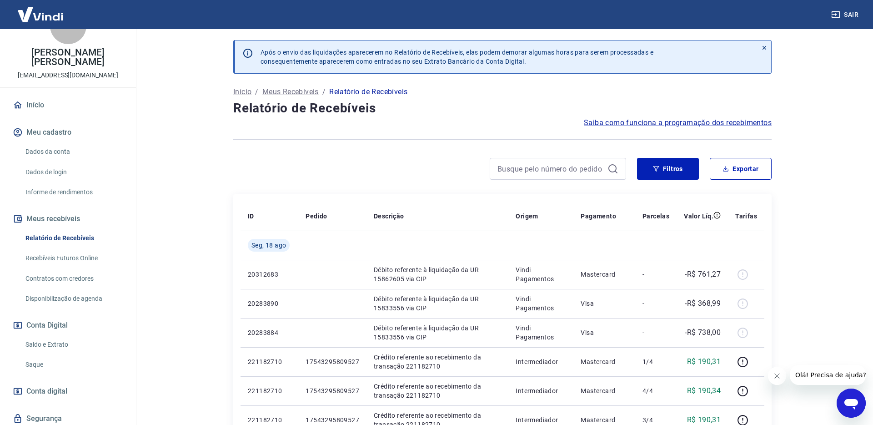
scroll to position [31, 0]
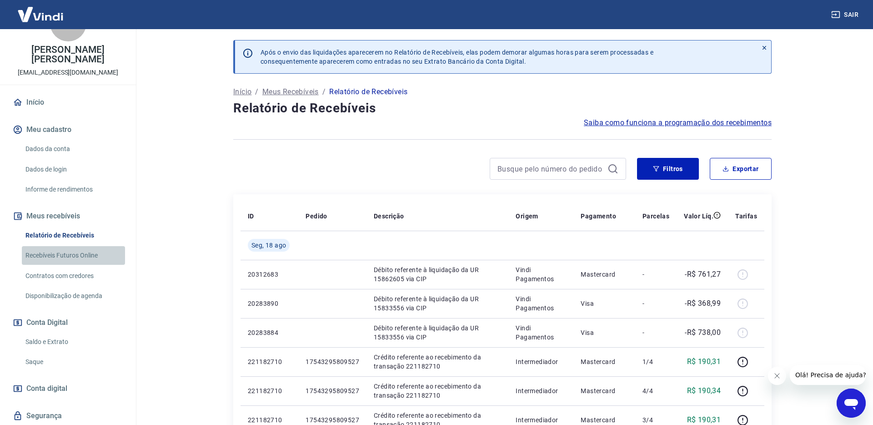
click at [85, 253] on link "Recebíveis Futuros Online" at bounding box center [73, 255] width 103 height 19
